Goal: Information Seeking & Learning: Understand process/instructions

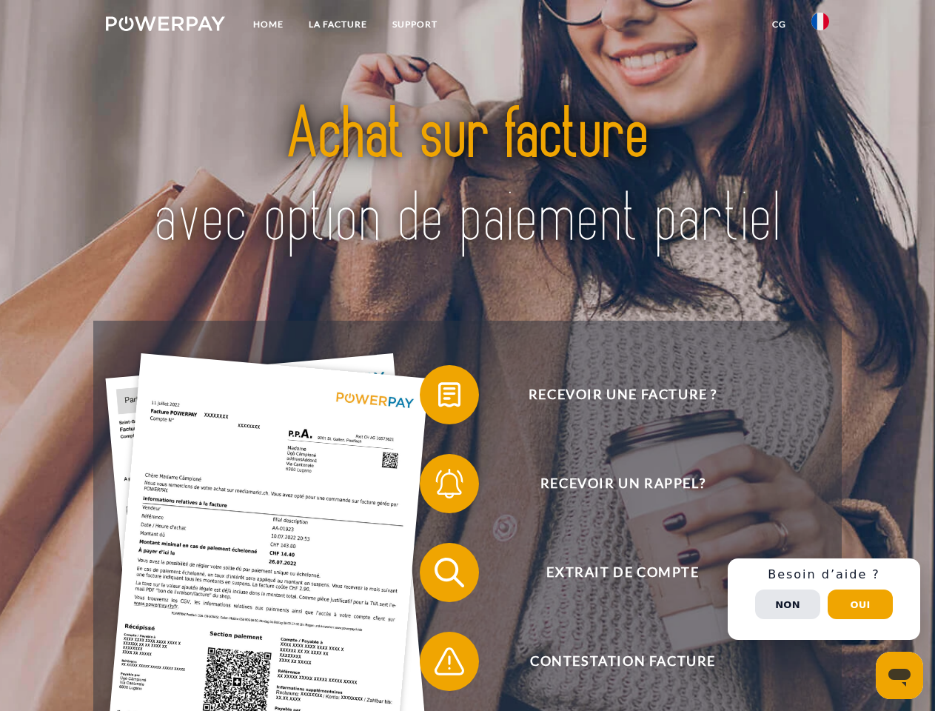
click at [165, 26] on img at bounding box center [165, 23] width 119 height 15
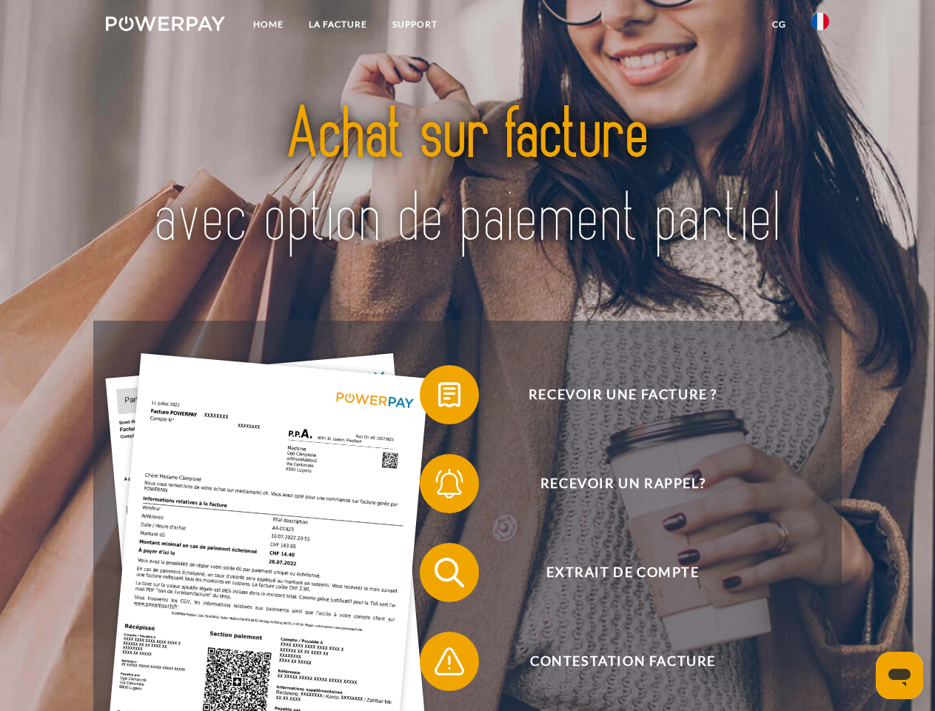
click at [820, 26] on img at bounding box center [820, 22] width 18 height 18
click at [779, 24] on link "CG" at bounding box center [779, 24] width 39 height 27
click at [438, 398] on span at bounding box center [427, 395] width 74 height 74
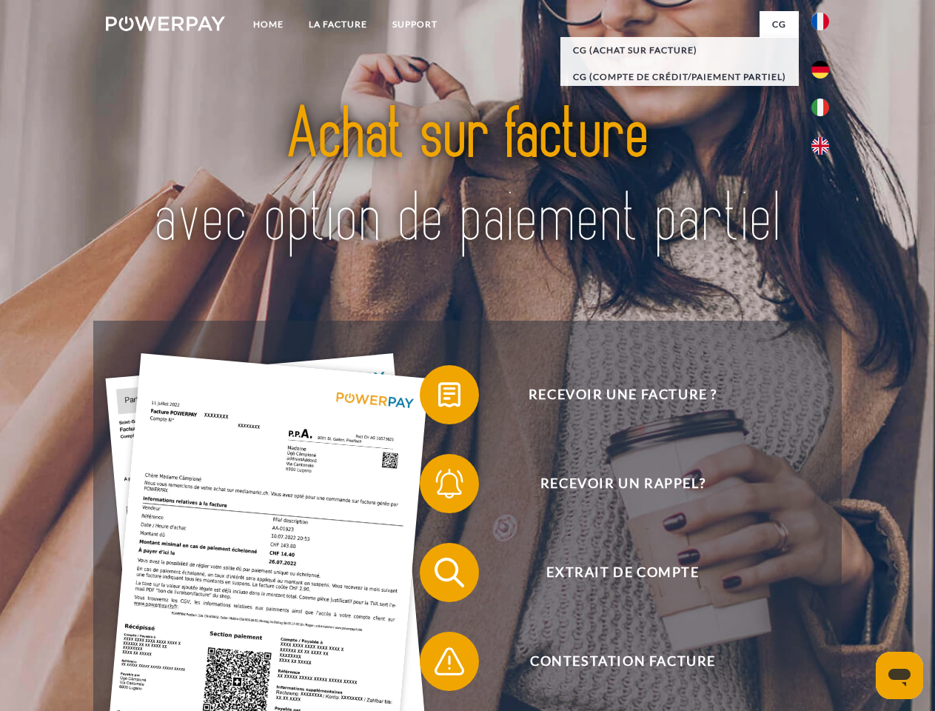
click at [438, 486] on span at bounding box center [427, 483] width 74 height 74
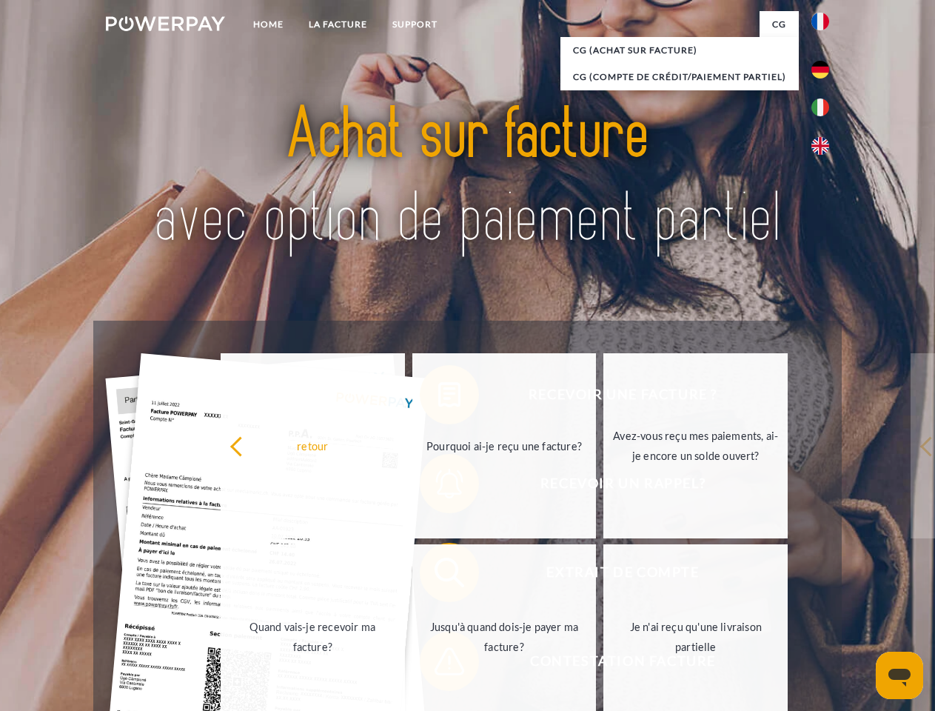
click at [438, 575] on link "Jusqu'à quand dois-je payer ma facture?" at bounding box center [504, 636] width 184 height 185
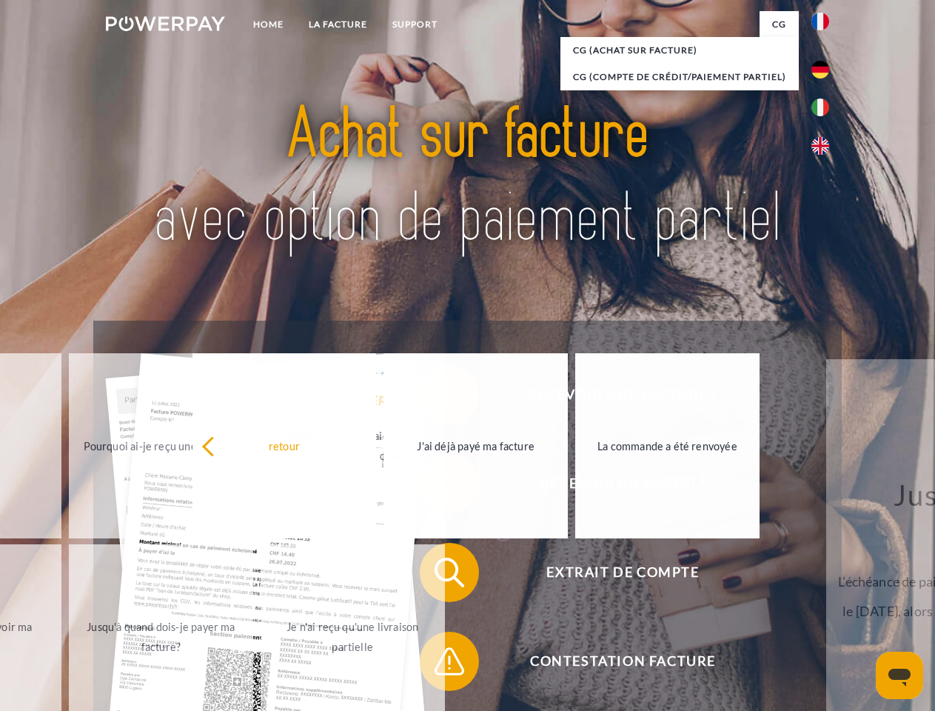
click at [438, 664] on span at bounding box center [427, 661] width 74 height 74
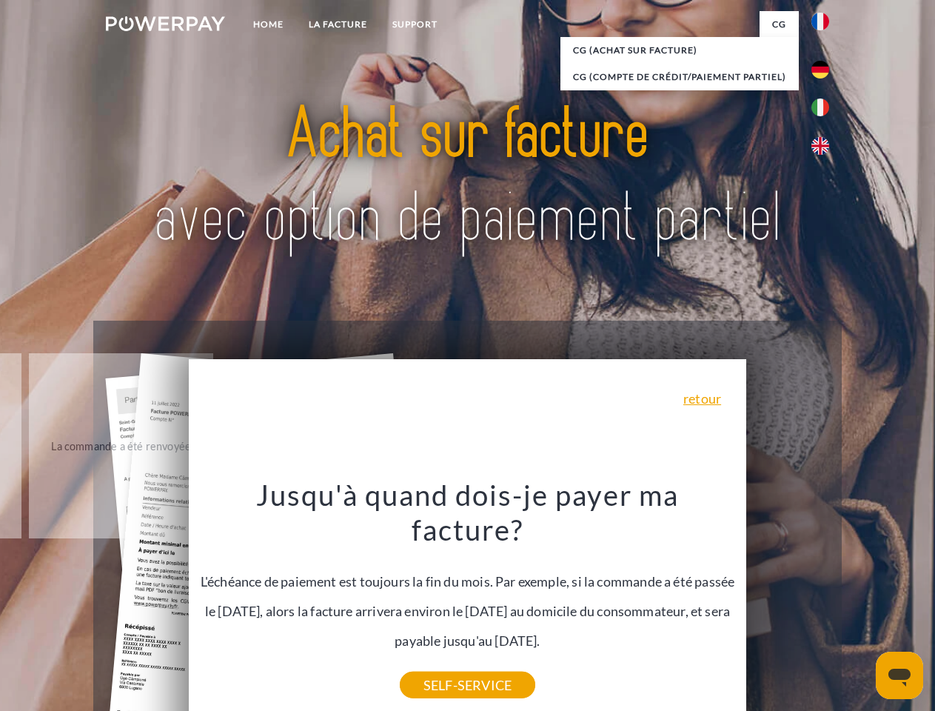
click at [824, 599] on div "Recevoir une facture ? Recevoir un rappel? Extrait de compte retour" at bounding box center [467, 617] width 748 height 592
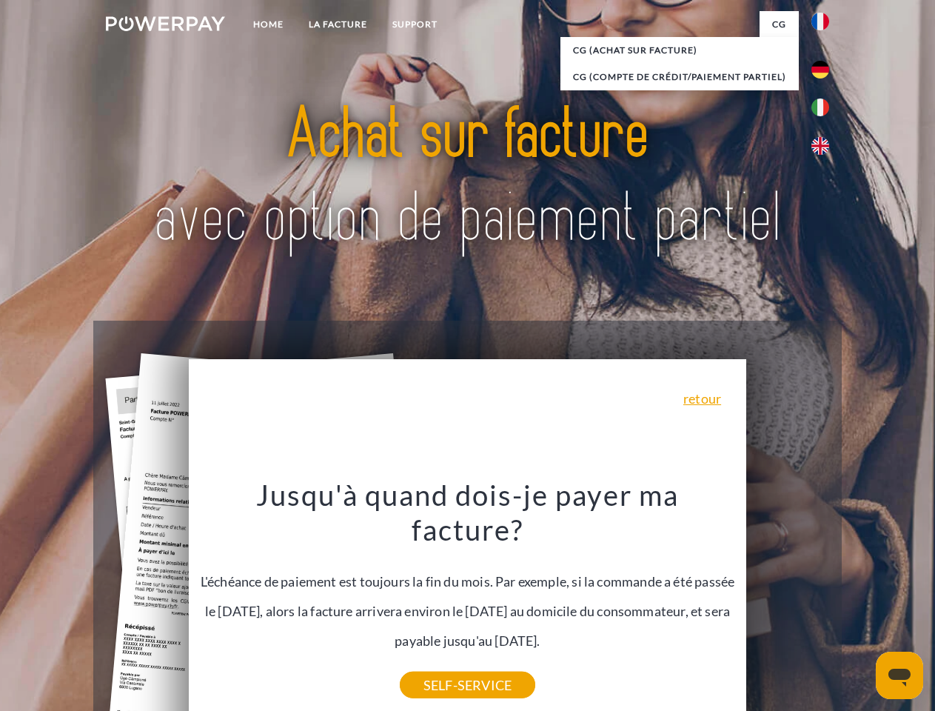
click at [788, 602] on span "Extrait de compte" at bounding box center [622, 572] width 363 height 59
click at [860, 604] on header "Home LA FACTURE Support" at bounding box center [467, 511] width 935 height 1022
